Goal: Task Accomplishment & Management: Use online tool/utility

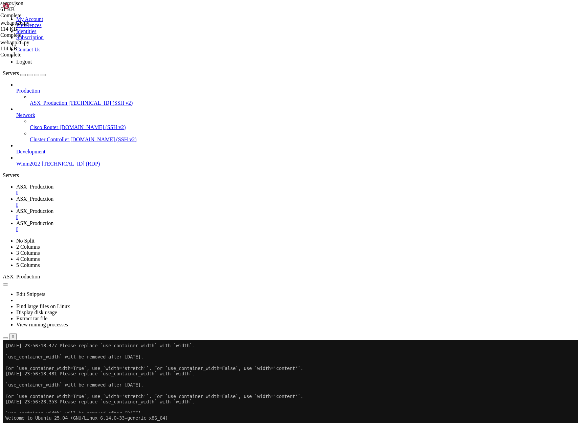
scroll to position [28, 0]
click at [53, 196] on span "ASX_Production" at bounding box center [34, 199] width 37 height 6
click at [109, 184] on link "ASX_Production " at bounding box center [295, 190] width 559 height 12
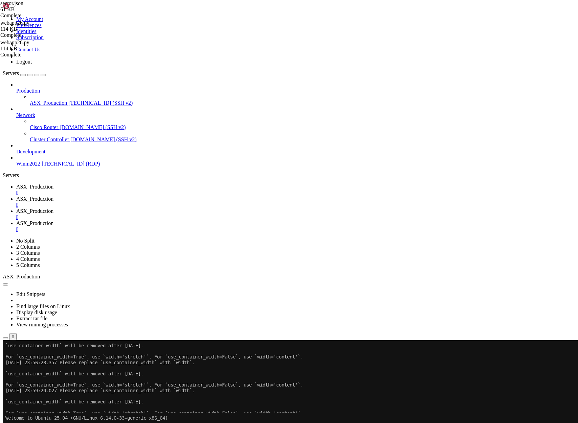
click at [53, 196] on span "ASX_Production" at bounding box center [34, 199] width 37 height 6
click at [113, 184] on link "ASX_Production " at bounding box center [295, 190] width 559 height 12
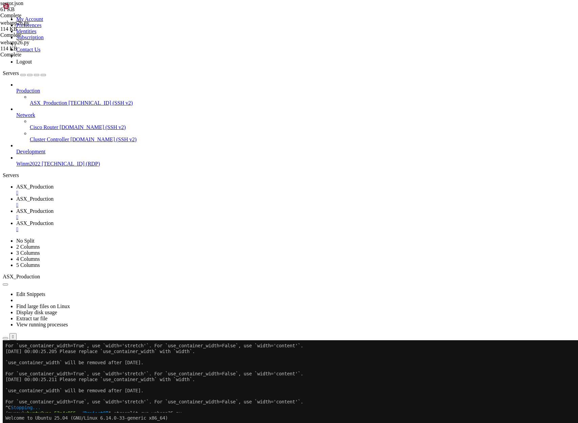
click at [53, 208] on span "ASX_Production" at bounding box center [34, 211] width 37 height 6
click at [53, 196] on span "ASX_Production" at bounding box center [34, 199] width 37 height 6
click at [53, 184] on span "ASX_Production" at bounding box center [34, 187] width 37 height 6
drag, startPoint x: 142, startPoint y: 626, endPoint x: 146, endPoint y: 604, distance: 22.2
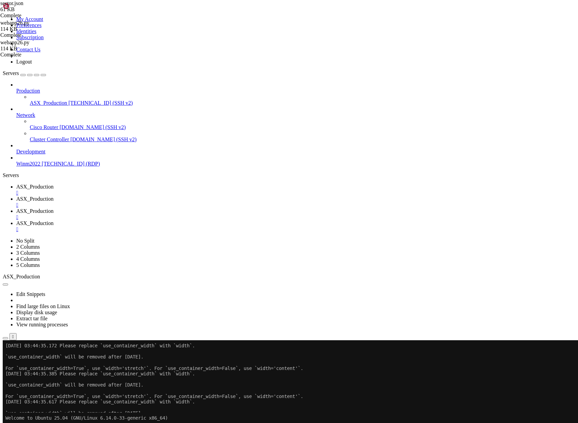
click at [53, 196] on span "ASX_Production" at bounding box center [34, 199] width 37 height 6
click at [53, 208] on span "ASX_Production" at bounding box center [34, 211] width 37 height 6
click at [53, 221] on span "ASX_Production" at bounding box center [34, 224] width 37 height 6
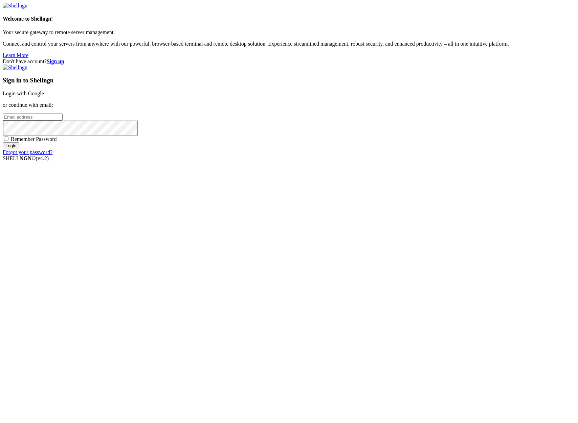
click at [63, 121] on input "email" at bounding box center [33, 117] width 60 height 7
type input "[PERSON_NAME][EMAIL_ADDRESS][DOMAIN_NAME]"
click at [3, 142] on input "Login" at bounding box center [11, 145] width 17 height 7
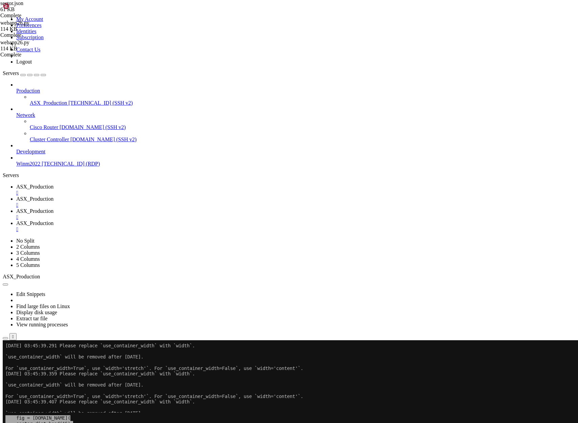
scroll to position [28, 0]
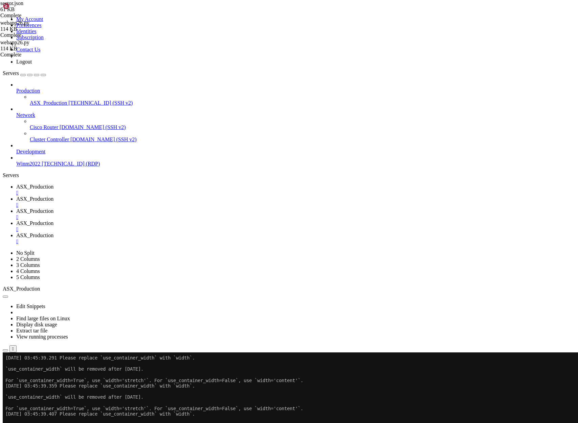
type input "/home/ubuntu"
type input "/home/ubuntu/ProjectQT"
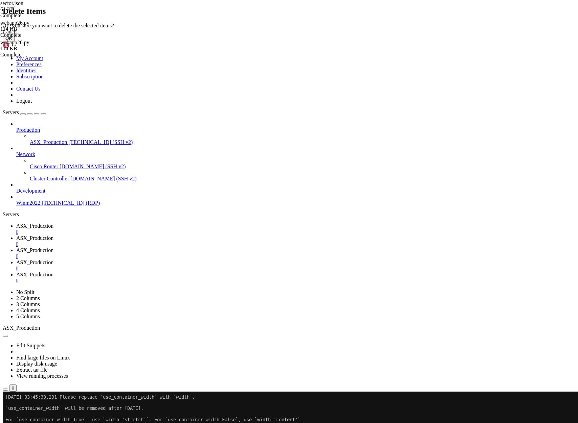
click at [15, 42] on button "OK" at bounding box center [9, 38] width 12 height 7
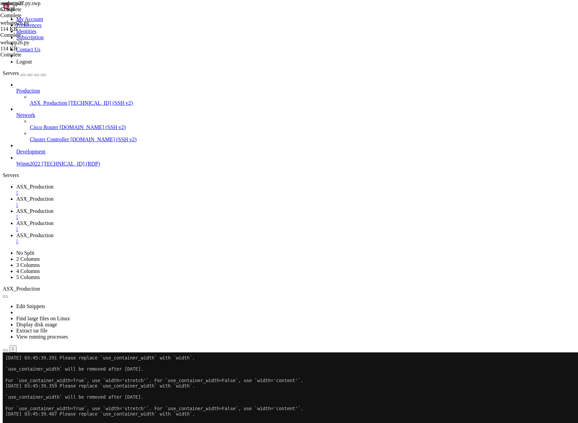
scroll to position [162, 0]
click at [53, 208] on span "ASX_Production" at bounding box center [34, 211] width 37 height 6
click at [53, 196] on span "ASX_Production" at bounding box center [34, 199] width 37 height 6
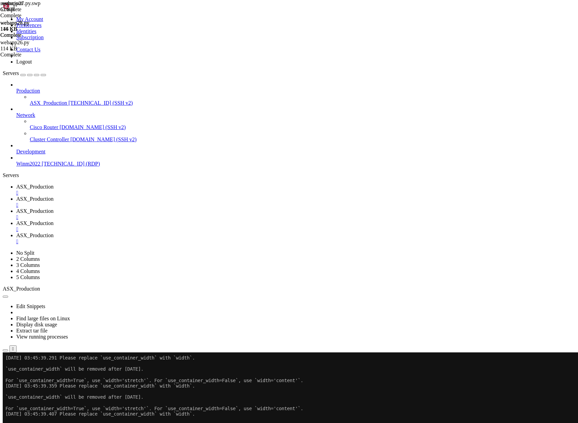
click at [53, 208] on span "ASX_Production" at bounding box center [34, 211] width 37 height 6
click at [53, 184] on span "ASX_Production" at bounding box center [34, 187] width 37 height 6
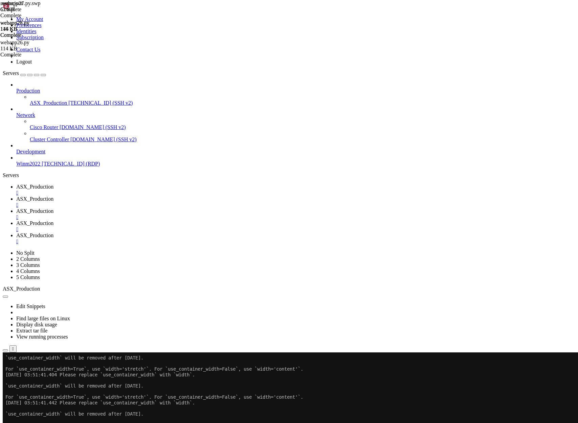
click at [53, 196] on span "ASX_Production" at bounding box center [34, 199] width 37 height 6
click at [197, 202] on div "" at bounding box center [295, 205] width 559 height 6
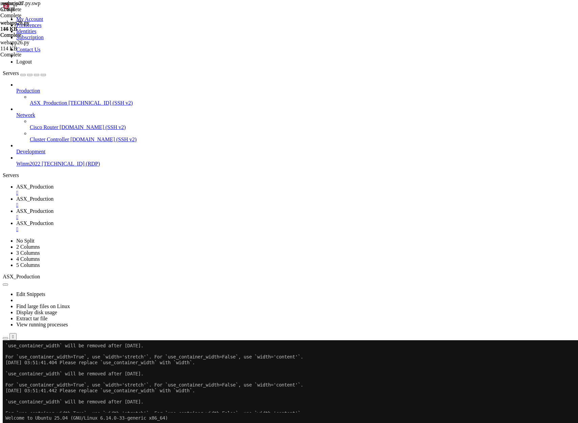
click at [53, 196] on span "ASX_Production" at bounding box center [34, 199] width 37 height 6
click at [257, 214] on div "" at bounding box center [295, 217] width 559 height 6
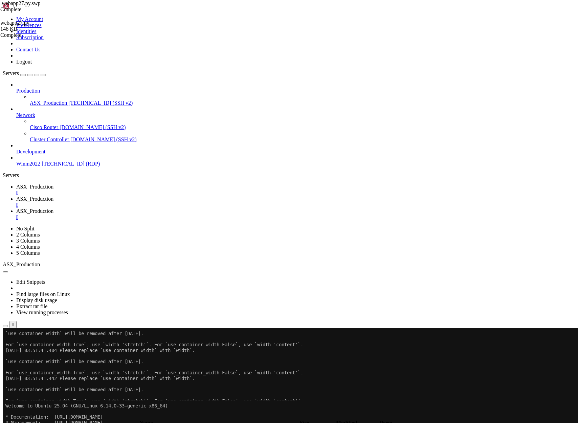
click at [256, 214] on div "" at bounding box center [295, 217] width 559 height 6
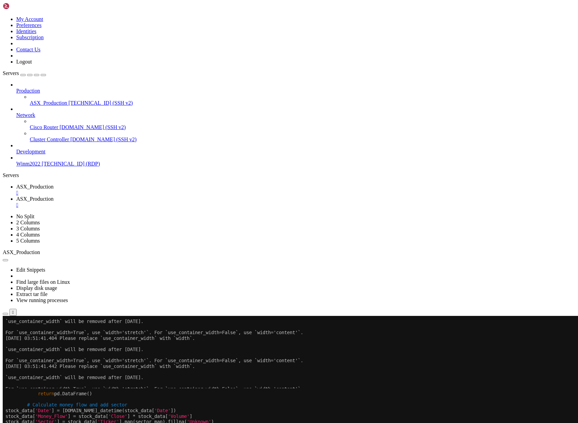
scroll to position [34, 0]
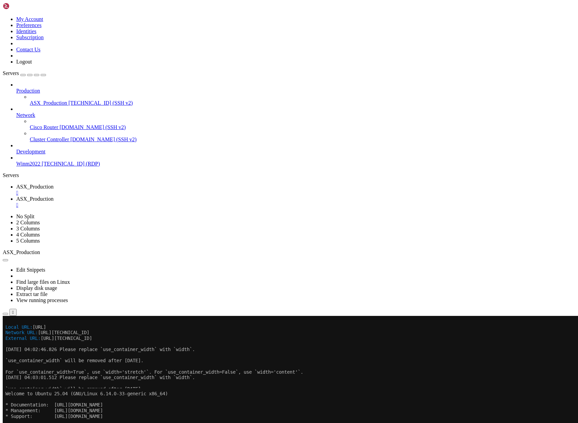
click at [5, 387] on icon "button" at bounding box center [5, 387] width 0 height 0
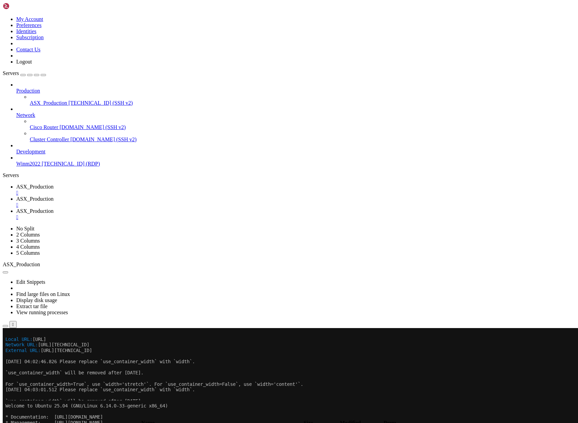
type input "/home/ubuntu/ProjectQT"
